Goal: Task Accomplishment & Management: Manage account settings

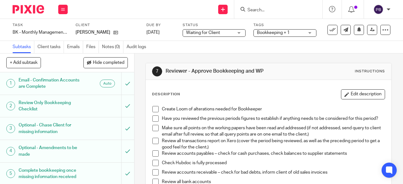
click at [159, 109] on li "Create Loom of alterations needed for Bookkeeper" at bounding box center [268, 110] width 232 height 9
click at [155, 109] on span at bounding box center [155, 109] width 6 height 6
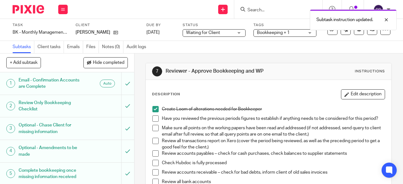
click at [153, 120] on span at bounding box center [155, 118] width 6 height 6
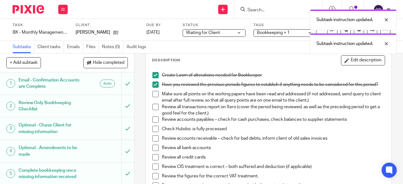
scroll to position [35, 0]
click at [152, 97] on span at bounding box center [155, 93] width 6 height 6
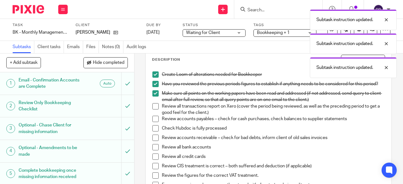
click at [154, 109] on span at bounding box center [155, 106] width 6 height 6
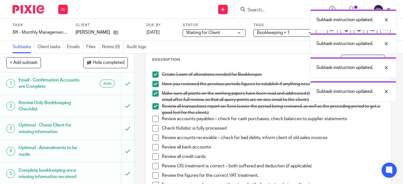
click at [153, 120] on span at bounding box center [155, 119] width 6 height 6
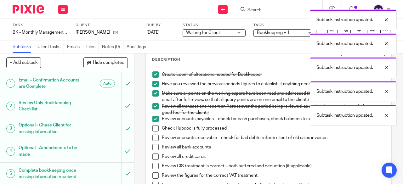
click at [153, 131] on span at bounding box center [155, 128] width 6 height 6
click at [153, 141] on span at bounding box center [155, 138] width 6 height 6
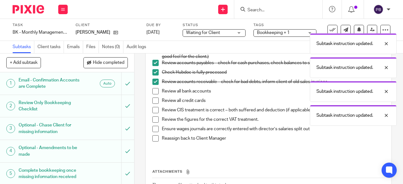
scroll to position [97, 0]
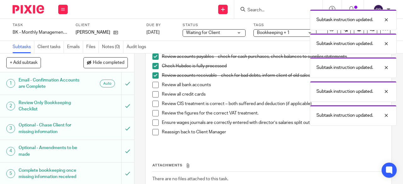
click at [153, 91] on li "Review all bank accounts" at bounding box center [268, 86] width 232 height 9
click at [153, 87] on span at bounding box center [155, 85] width 6 height 6
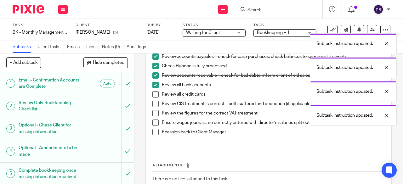
click at [153, 97] on span at bounding box center [155, 94] width 6 height 6
click at [153, 107] on span at bounding box center [155, 104] width 6 height 6
click at [156, 116] on span at bounding box center [155, 113] width 6 height 6
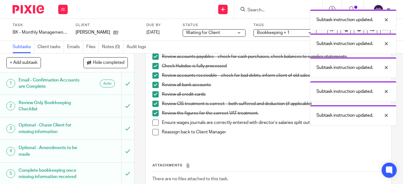
click at [154, 126] on span at bounding box center [155, 123] width 6 height 6
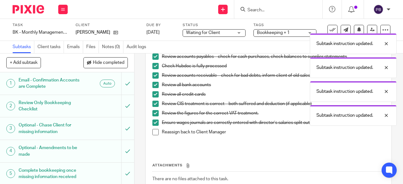
click at [153, 135] on span at bounding box center [155, 132] width 6 height 6
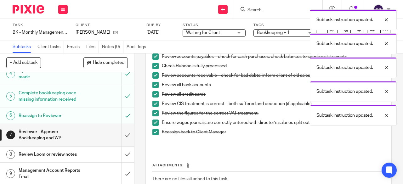
click at [75, 159] on link "8 Review Loom or review notes" at bounding box center [60, 155] width 121 height 16
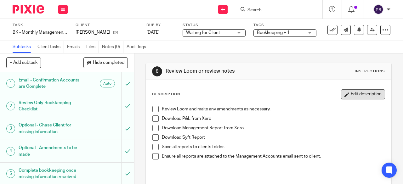
click at [362, 91] on button "Edit description" at bounding box center [363, 94] width 44 height 10
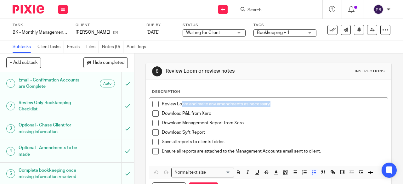
drag, startPoint x: 270, startPoint y: 105, endPoint x: 179, endPoint y: 105, distance: 90.6
click at [179, 105] on p "Review Loom and make any amendments as necessary." at bounding box center [273, 104] width 223 height 6
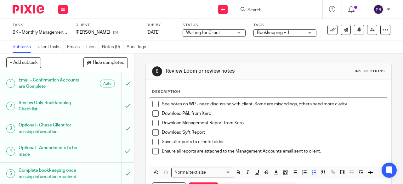
click at [354, 105] on p "See notes on WP - need discussing with client. Some are miscodings, others need…" at bounding box center [273, 104] width 223 height 6
click at [279, 107] on div "See notes on WP - need discussing with client. Some are miscodings, others need…" at bounding box center [273, 105] width 223 height 9
click at [355, 102] on p "See notes on WP - need discussing with client. Some are miscoding's, others nee…" at bounding box center [273, 104] width 223 height 6
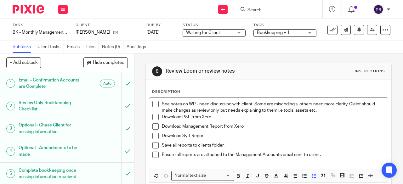
click at [356, 102] on p "See notes on WP - need discussing with client. Some are miscoding's, others nee…" at bounding box center [273, 107] width 223 height 13
click at [318, 111] on p "See notes on WP - need discussing with client. Some are miscoding's, others nee…" at bounding box center [273, 107] width 223 height 13
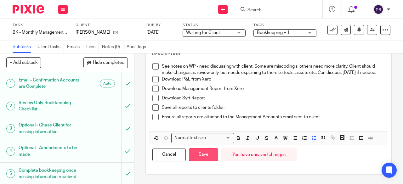
click at [206, 159] on button "Save" at bounding box center [203, 155] width 29 height 14
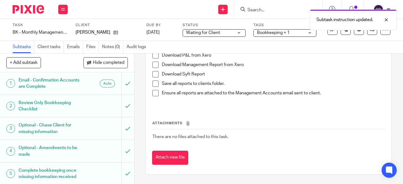
scroll to position [0, 0]
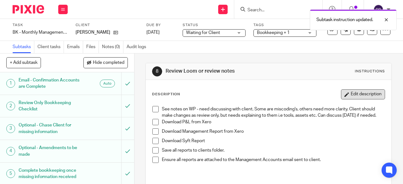
click at [359, 96] on button "Edit description" at bounding box center [363, 94] width 44 height 10
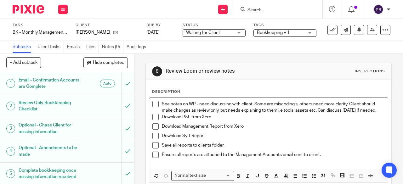
click at [186, 114] on p "See notes on WP - need discussing with client. Some are miscoding's, others nee…" at bounding box center [273, 107] width 223 height 13
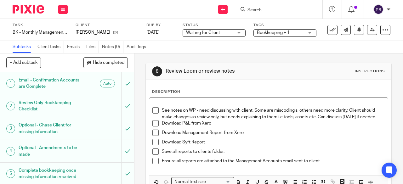
click at [194, 120] on p "See notes on WP - need discussing with client. Some are miscoding's, others nee…" at bounding box center [273, 113] width 223 height 13
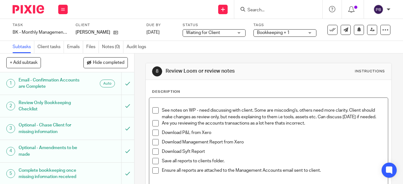
click at [259, 136] on p "Download P&L from Xero" at bounding box center [273, 133] width 223 height 6
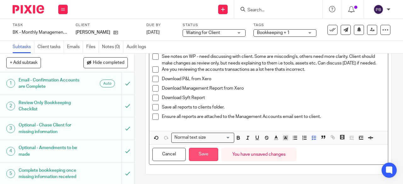
click at [207, 159] on button "Save" at bounding box center [203, 155] width 29 height 14
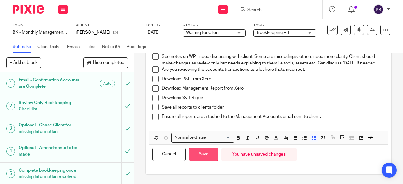
scroll to position [64, 0]
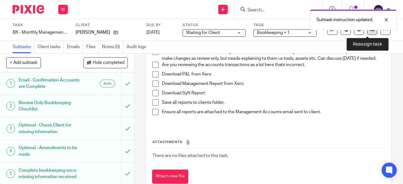
click at [367, 33] on link at bounding box center [372, 30] width 10 height 10
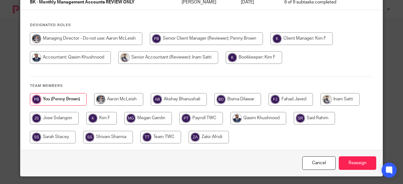
scroll to position [51, 0]
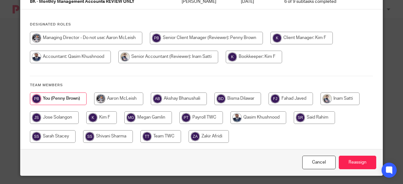
click at [189, 99] on input "radio" at bounding box center [179, 98] width 56 height 13
radio input "true"
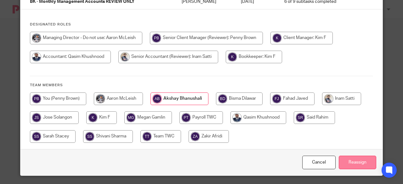
click at [352, 162] on input "Reassign" at bounding box center [356, 163] width 37 height 14
